Goal: Task Accomplishment & Management: Use online tool/utility

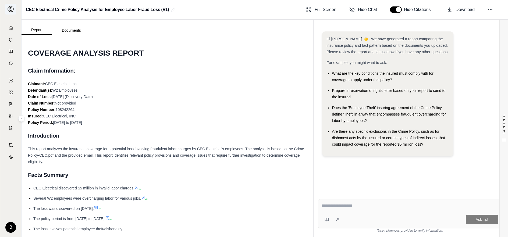
scroll to position [696, 0]
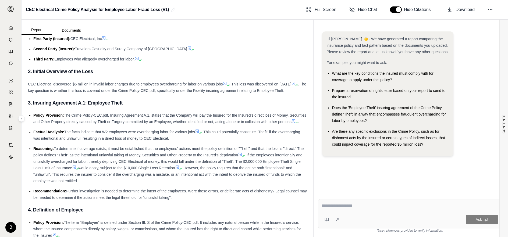
click at [11, 27] on icon at bounding box center [11, 28] width 4 height 4
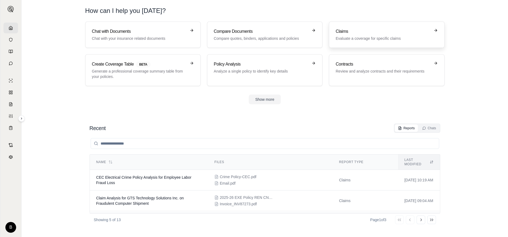
click at [346, 34] on h3 "Claims" at bounding box center [382, 31] width 94 height 6
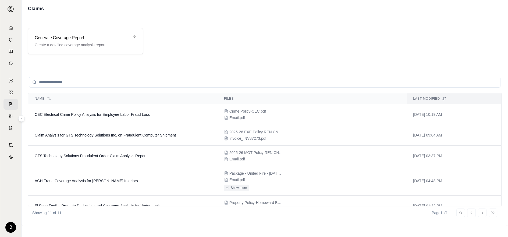
click at [79, 83] on input "search" at bounding box center [264, 82] width 471 height 11
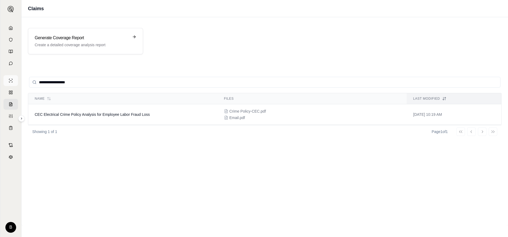
type input "**********"
click at [61, 38] on h3 "Generate Coverage Report" at bounding box center [82, 38] width 94 height 6
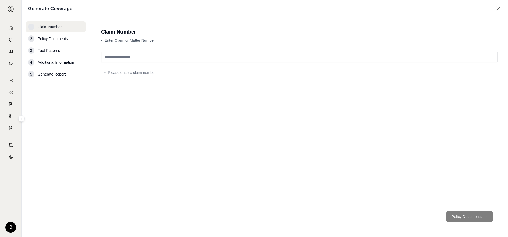
click at [130, 57] on input "text" at bounding box center [299, 57] width 396 height 11
type input "**********"
click at [10, 28] on polyline at bounding box center [10, 29] width 1 height 2
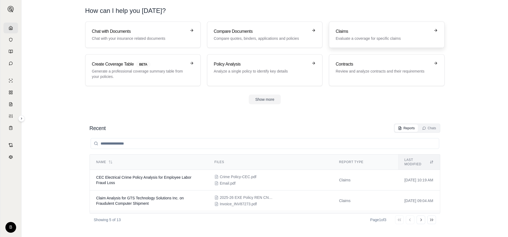
click at [361, 33] on h3 "Claims" at bounding box center [382, 31] width 94 height 6
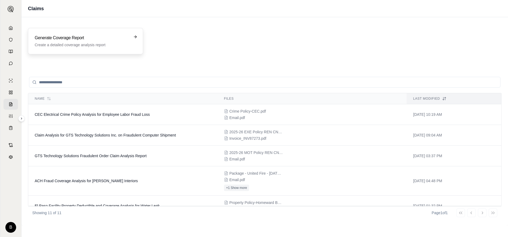
click at [77, 41] on div "Generate Coverage Report Create a detailed coverage analysis report" at bounding box center [82, 41] width 94 height 13
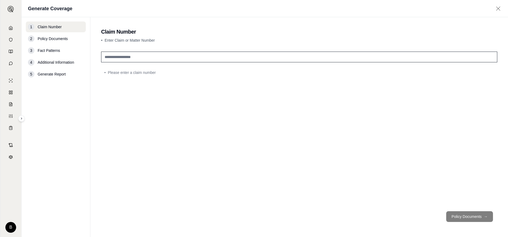
click at [139, 59] on input "text" at bounding box center [299, 57] width 396 height 11
type input "**********"
click at [465, 216] on button "Policy Documents →" at bounding box center [469, 216] width 47 height 11
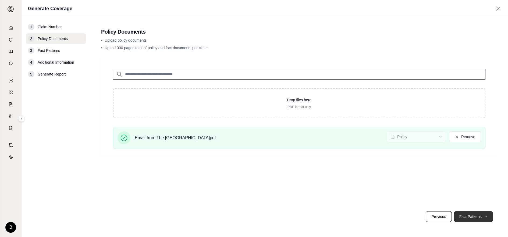
click at [479, 215] on button "Fact Patterns →" at bounding box center [473, 216] width 39 height 11
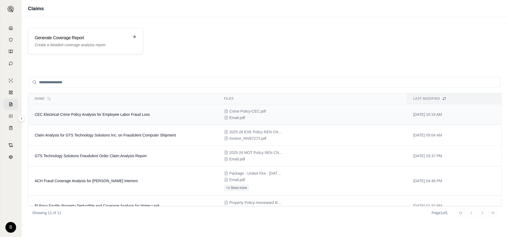
click at [60, 115] on span "CEC Electrical Crime Policy Analysis for Employee Labor Fraud Loss" at bounding box center [92, 114] width 115 height 4
click at [64, 38] on h3 "Generate Coverage Report" at bounding box center [82, 38] width 94 height 6
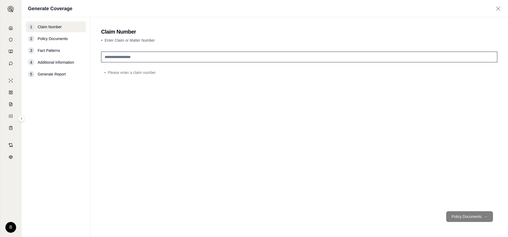
drag, startPoint x: 109, startPoint y: 56, endPoint x: 128, endPoint y: 59, distance: 19.3
click at [110, 56] on input "text" at bounding box center [299, 57] width 396 height 11
type input "**********"
click at [464, 215] on button "Policy Documents →" at bounding box center [469, 216] width 47 height 11
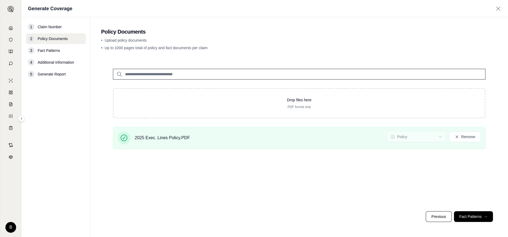
click at [470, 215] on button "Fact Patterns →" at bounding box center [473, 216] width 39 height 11
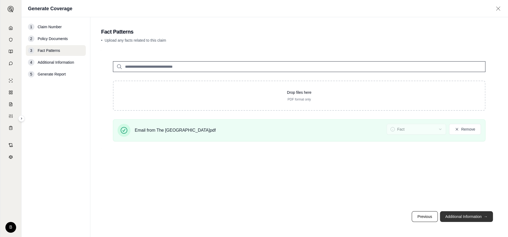
click at [451, 217] on button "Additional Information →" at bounding box center [466, 216] width 53 height 11
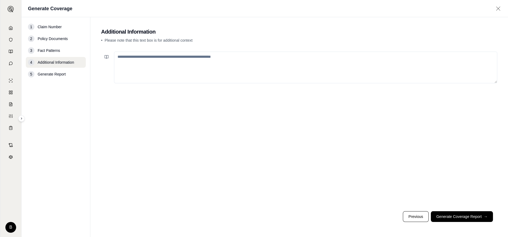
click at [150, 57] on textarea at bounding box center [305, 68] width 383 height 32
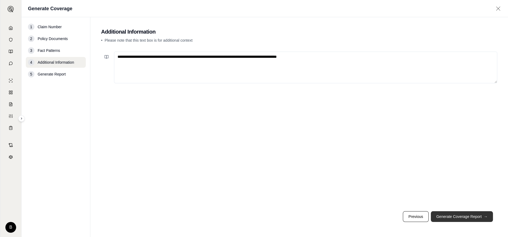
type textarea "**********"
click at [445, 217] on button "Generate Coverage Report →" at bounding box center [461, 216] width 62 height 11
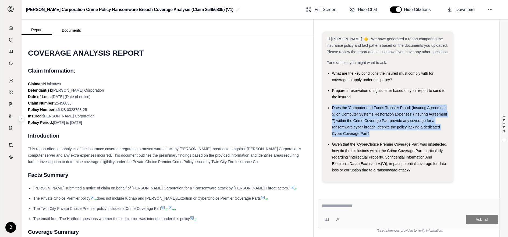
drag, startPoint x: 371, startPoint y: 134, endPoint x: 331, endPoint y: 107, distance: 48.1
click at [331, 107] on ul "What are the key conditions the insured must comply with for coverage to apply …" at bounding box center [387, 121] width 123 height 103
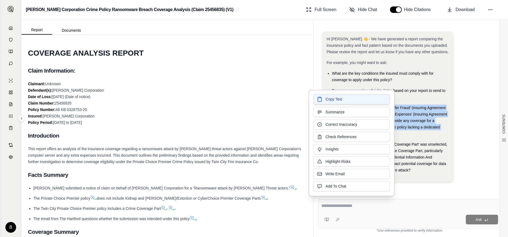
click at [339, 98] on span "Copy Text" at bounding box center [333, 98] width 17 height 5
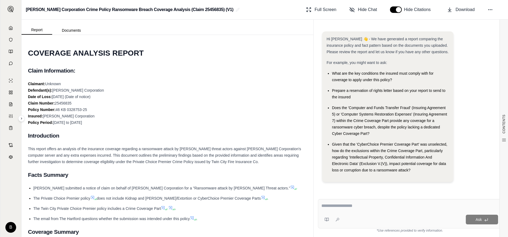
click at [321, 208] on textarea at bounding box center [409, 206] width 177 height 6
paste textarea "**********"
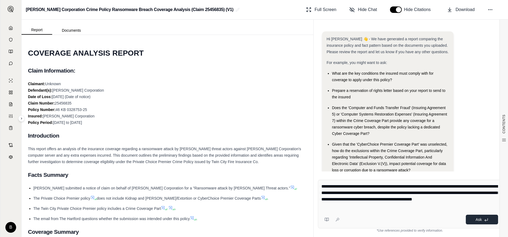
type textarea "**********"
click at [481, 218] on button "Ask" at bounding box center [481, 220] width 32 height 10
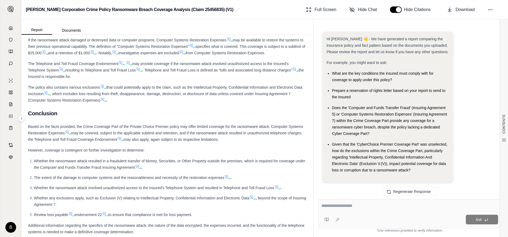
scroll to position [1388, 0]
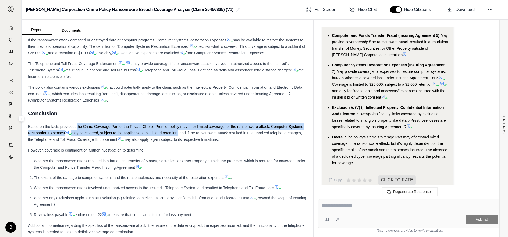
drag, startPoint x: 76, startPoint y: 125, endPoint x: 194, endPoint y: 132, distance: 118.1
click at [194, 132] on div "Based on the facts provided, the Crime Coverage Part of the Private Choice Prem…" at bounding box center [167, 132] width 279 height 19
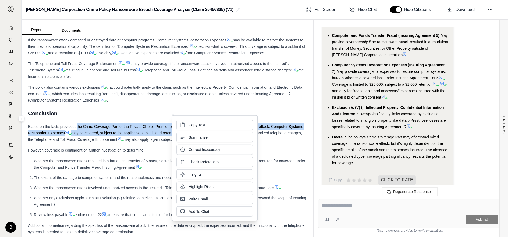
click at [188, 122] on button "Copy Text" at bounding box center [214, 125] width 76 height 10
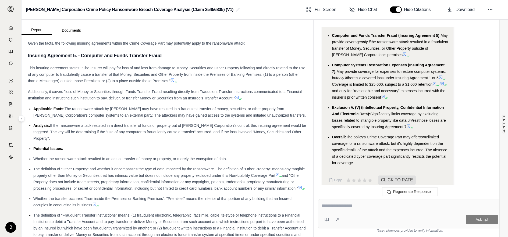
scroll to position [597, 0]
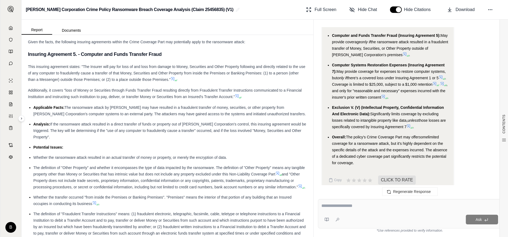
drag, startPoint x: 29, startPoint y: 55, endPoint x: 244, endPoint y: 95, distance: 218.7
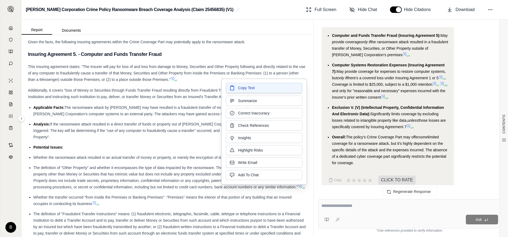
click at [248, 89] on span "Copy Text" at bounding box center [246, 87] width 17 height 5
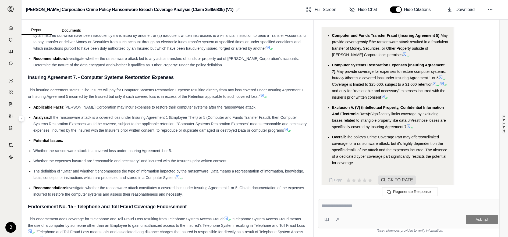
scroll to position [796, 0]
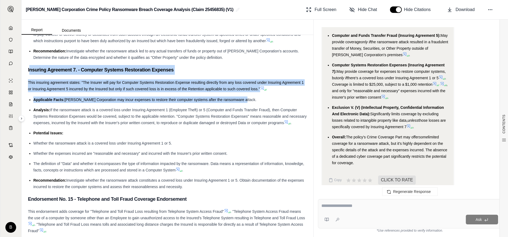
drag, startPoint x: 29, startPoint y: 75, endPoint x: 239, endPoint y: 102, distance: 212.1
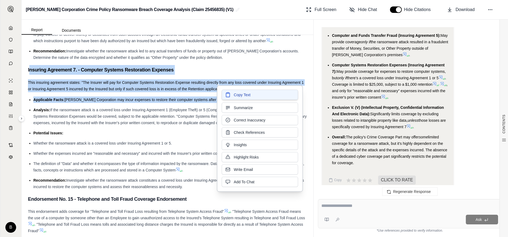
click at [236, 93] on span "Copy Text" at bounding box center [241, 94] width 17 height 5
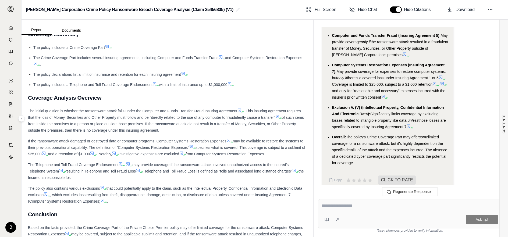
scroll to position [199, 0]
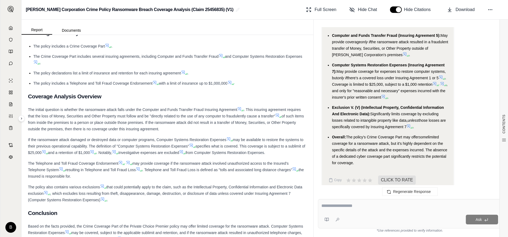
drag, startPoint x: 26, startPoint y: 139, endPoint x: 293, endPoint y: 151, distance: 267.3
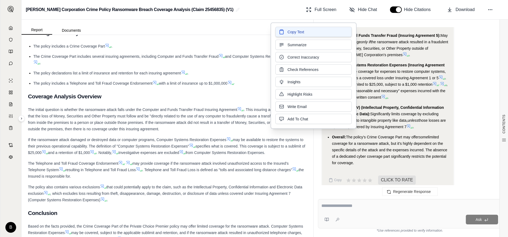
click at [290, 30] on span "Copy Text" at bounding box center [295, 31] width 17 height 5
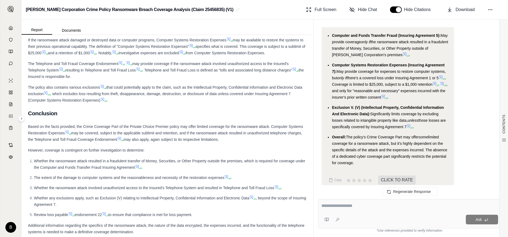
scroll to position [398, 0]
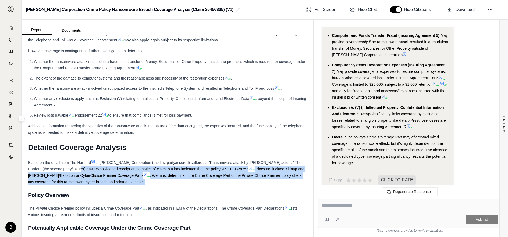
drag, startPoint x: 71, startPoint y: 168, endPoint x: 174, endPoint y: 180, distance: 103.5
click at [174, 180] on div "Based on the email from The Hartford , [PERSON_NAME] Corporation (the first par…" at bounding box center [167, 172] width 279 height 26
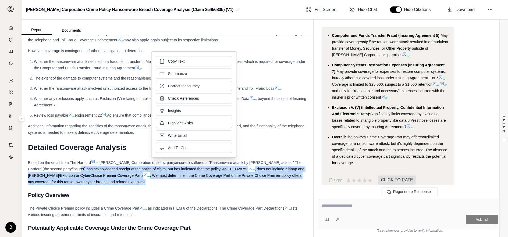
click at [95, 175] on span ", does not include Kidnap and [PERSON_NAME]/Extortion or CyberChoice Premier Co…" at bounding box center [166, 172] width 276 height 11
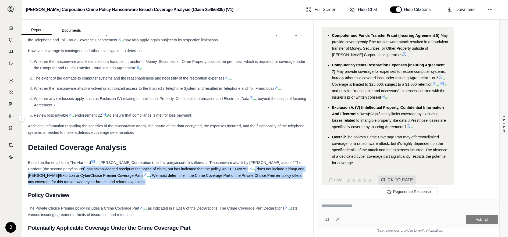
click at [141, 182] on div "Based on the email from The Hartford , [PERSON_NAME] Corporation (the first par…" at bounding box center [167, 172] width 279 height 26
click at [137, 174] on span ". We must determine if the Crime Coverage Part of the Private Choice Premier po…" at bounding box center [164, 178] width 273 height 11
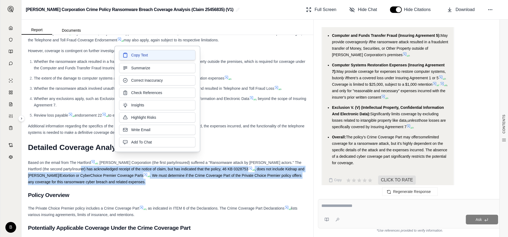
click at [134, 56] on span "Copy Text" at bounding box center [139, 54] width 17 height 5
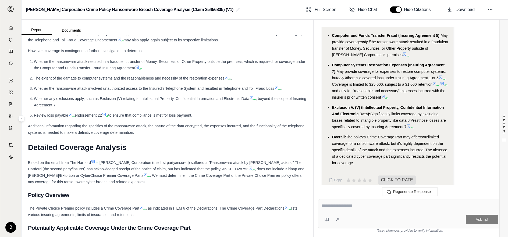
click at [58, 86] on span "Whether the ransomware attack involved unauthorized access to the Insured's Tel…" at bounding box center [154, 88] width 240 height 4
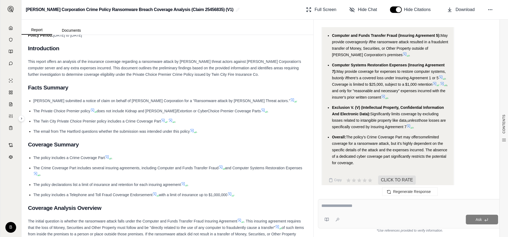
scroll to position [0, 0]
